Goal: Task Accomplishment & Management: Manage account settings

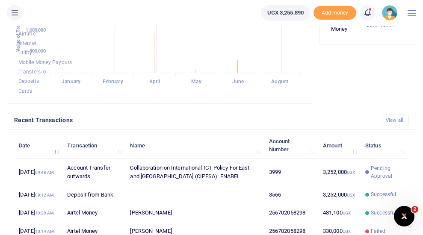
scroll to position [238, 0]
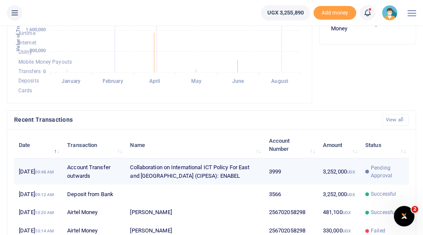
click at [385, 174] on span "Pending Approval" at bounding box center [387, 171] width 33 height 15
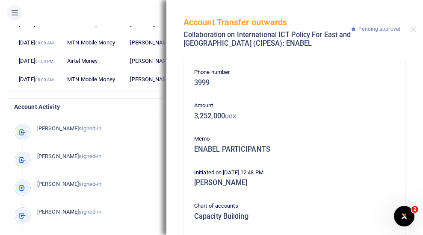
scroll to position [468, 0]
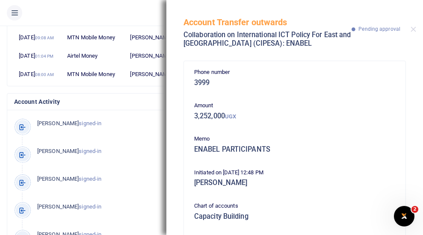
click at [149, 15] on ul "Collaboration on International ICT Policy For East and [GEOGRAPHIC_DATA] (CIPES…" at bounding box center [127, 13] width 254 height 26
click at [415, 30] on button "Close" at bounding box center [413, 29] width 6 height 6
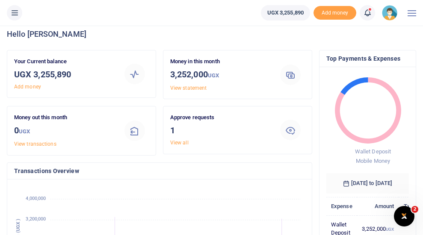
scroll to position [0, 0]
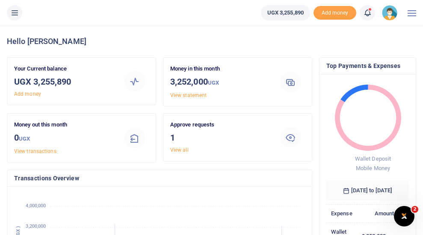
click at [393, 13] on img at bounding box center [389, 12] width 15 height 15
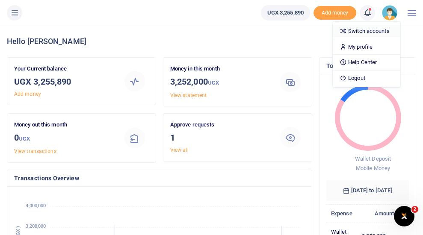
click at [371, 31] on link "Switch accounts" at bounding box center [366, 31] width 68 height 12
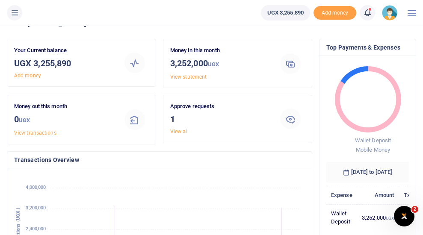
scroll to position [16, 0]
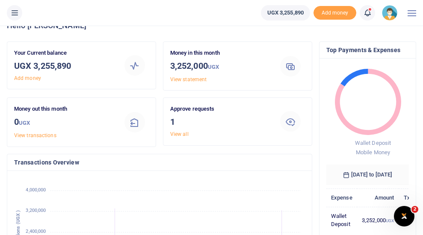
click at [412, 12] on div at bounding box center [411, 13] width 9 height 26
click at [390, 14] on img at bounding box center [389, 12] width 15 height 15
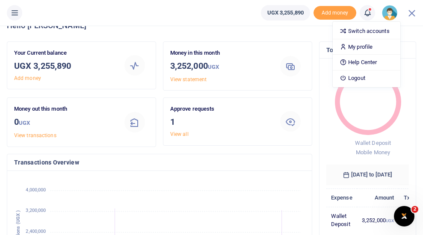
click at [285, 32] on div "Hello Beatrice" at bounding box center [211, 26] width 409 height 32
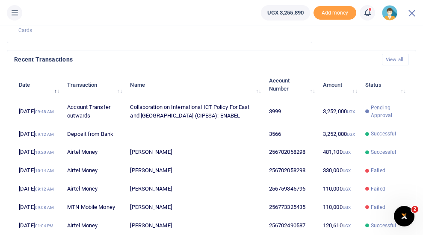
scroll to position [295, 0]
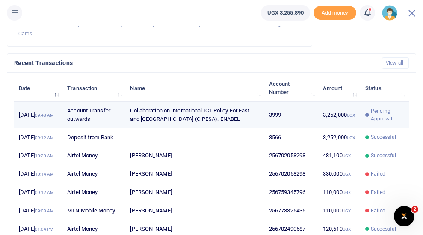
click at [382, 115] on span "Pending Approval" at bounding box center [387, 114] width 33 height 15
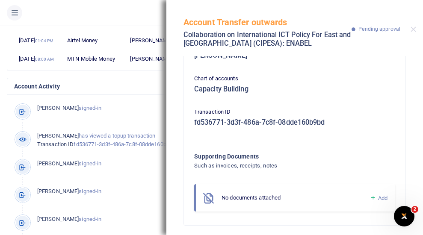
scroll to position [132, 0]
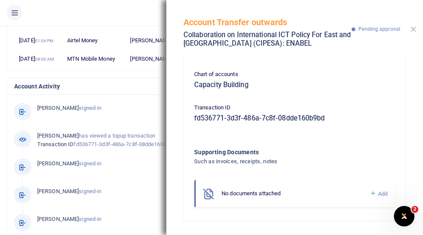
click at [413, 29] on button "Close" at bounding box center [413, 29] width 6 height 6
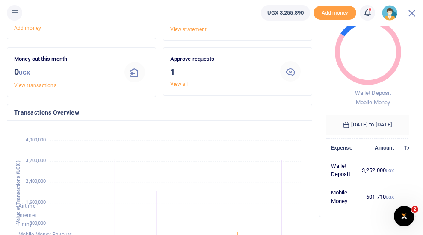
scroll to position [98, 0]
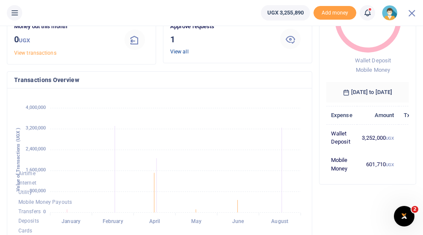
click at [177, 51] on link "View all" at bounding box center [179, 52] width 18 height 6
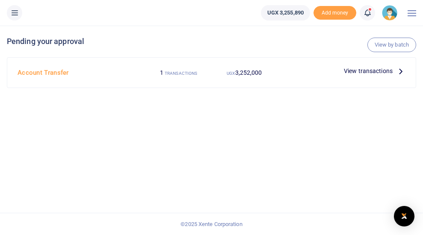
click at [372, 71] on span "View transactions" at bounding box center [368, 70] width 49 height 9
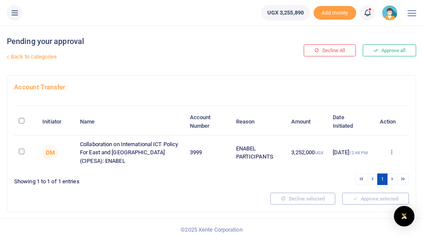
click at [20, 121] on input "\a \a : activate to sort column descending" at bounding box center [22, 121] width 6 height 6
checkbox input "true"
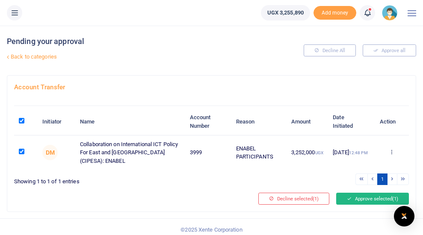
click at [359, 202] on button "Approve selected (1)" at bounding box center [372, 199] width 73 height 12
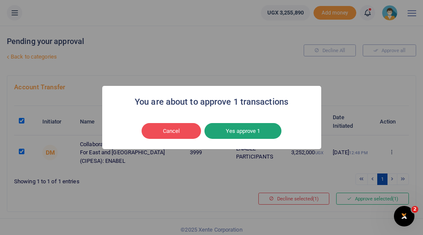
click at [247, 132] on button "Yes approve 1" at bounding box center [242, 131] width 77 height 16
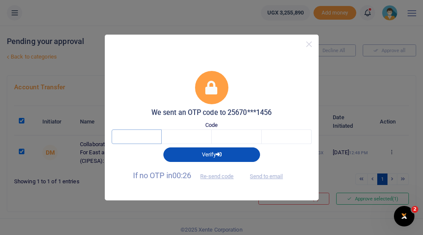
click at [136, 136] on input "text" at bounding box center [137, 136] width 50 height 15
type input "8"
type input "2"
type input "1"
type input "6"
